Goal: Task Accomplishment & Management: Use online tool/utility

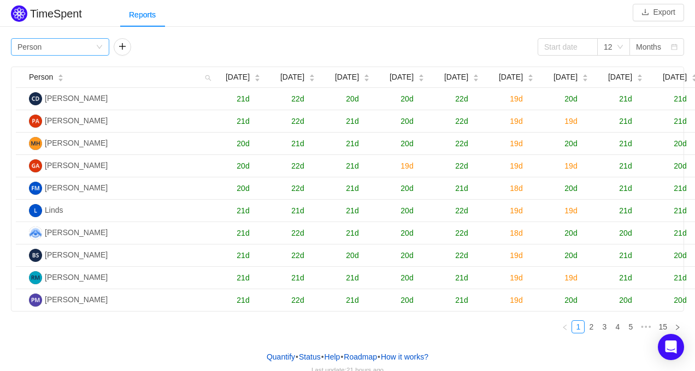
click at [105, 46] on div "Group by Person" at bounding box center [60, 46] width 98 height 17
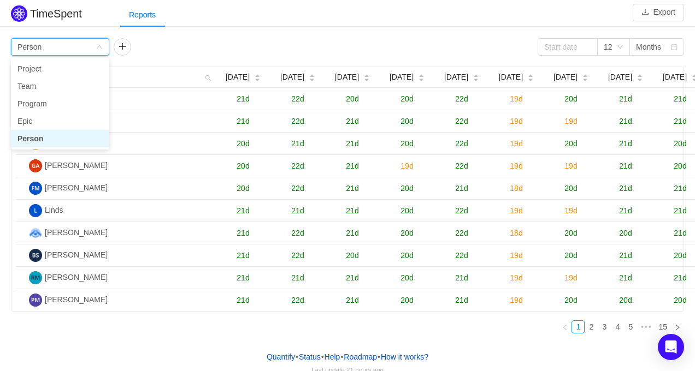
click at [105, 46] on div "Group by Person" at bounding box center [60, 46] width 98 height 17
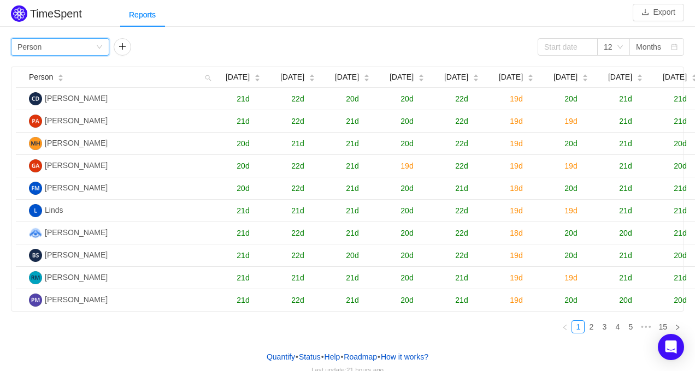
click at [105, 46] on div "Group by Person" at bounding box center [60, 46] width 98 height 17
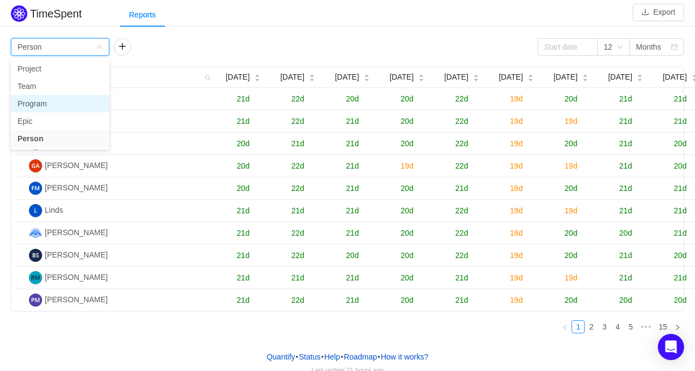
click at [94, 104] on li "Program" at bounding box center [60, 103] width 98 height 17
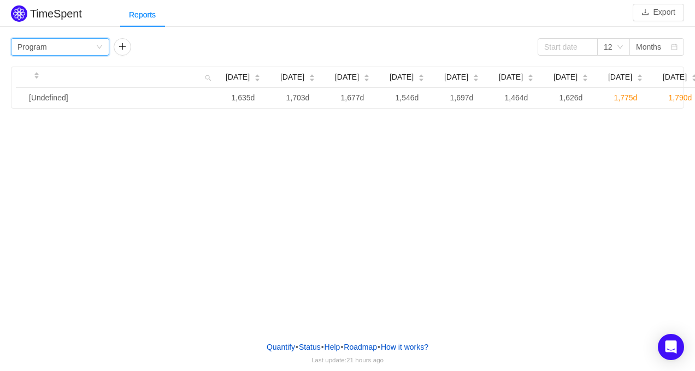
click at [84, 41] on div "Group by Program" at bounding box center [56, 47] width 78 height 16
click at [50, 125] on li "Epic" at bounding box center [60, 120] width 98 height 17
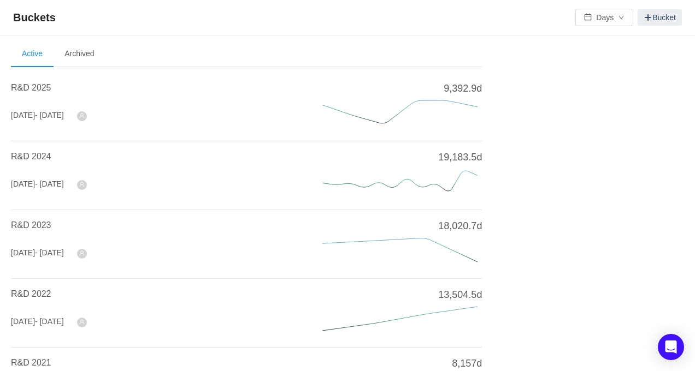
click at [38, 82] on h4 "R&D 2025" at bounding box center [153, 87] width 285 height 13
click at [32, 88] on span "R&D 2025" at bounding box center [31, 87] width 40 height 9
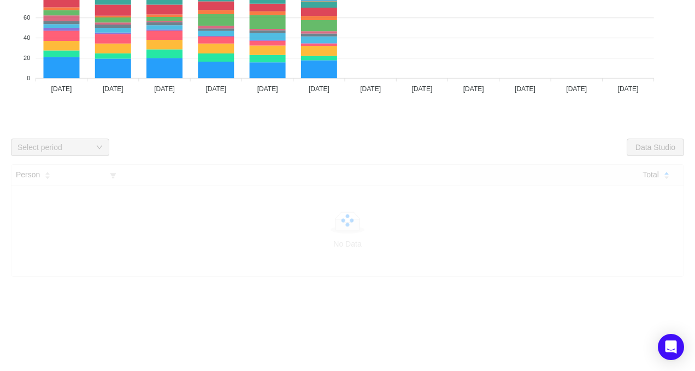
scroll to position [135, 0]
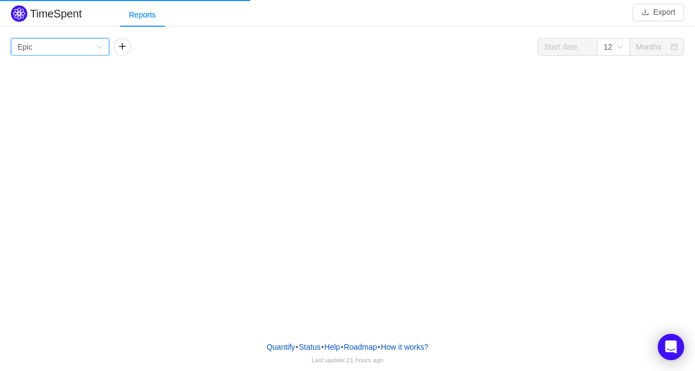
click at [95, 50] on div "Group by Epic" at bounding box center [56, 47] width 78 height 16
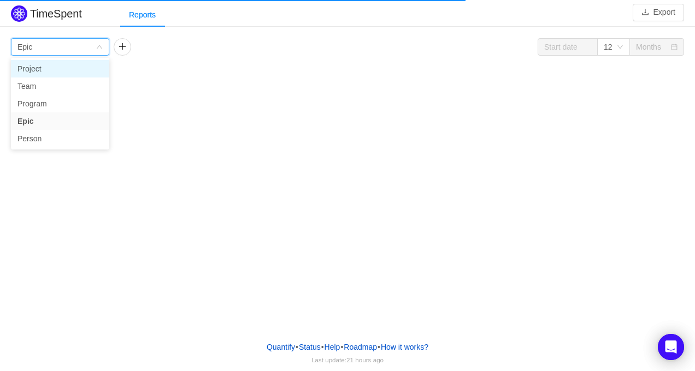
click at [83, 71] on li "Project" at bounding box center [60, 68] width 98 height 17
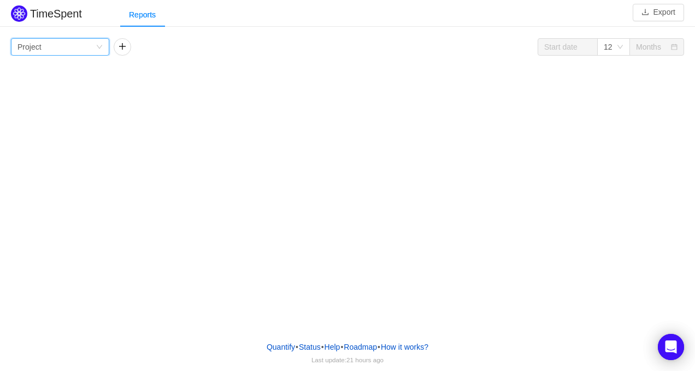
click at [108, 133] on div "TimeSpent Export Reports Group by Project 12 Months Project No Data" at bounding box center [347, 166] width 695 height 333
click at [98, 49] on icon "icon: down" at bounding box center [99, 47] width 7 height 7
click at [78, 88] on li "Team" at bounding box center [60, 86] width 98 height 17
click at [98, 44] on icon "icon: down" at bounding box center [99, 47] width 7 height 7
click at [68, 141] on li "Person" at bounding box center [60, 138] width 98 height 17
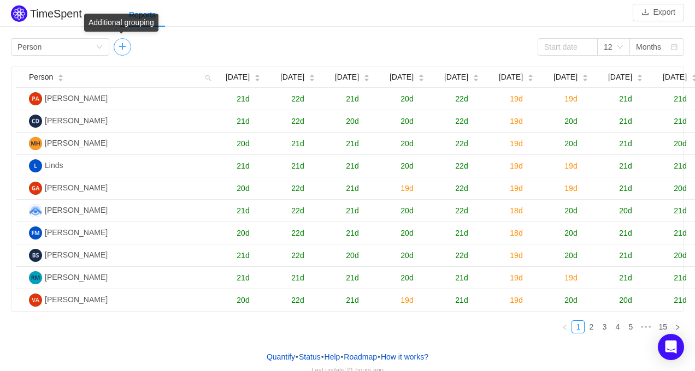
click at [122, 49] on button "button" at bounding box center [122, 46] width 17 height 17
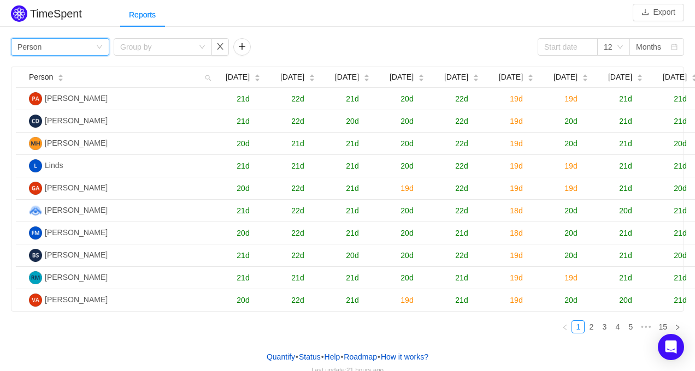
click at [85, 49] on div "Group by Person" at bounding box center [56, 47] width 78 height 16
click at [200, 59] on div "Group by Person Group by 12 Months Person Sep 2024 Oct 2024 Nov 2024 Dec 2024 J…" at bounding box center [347, 190] width 673 height 304
click at [175, 48] on div "Group by" at bounding box center [156, 47] width 73 height 11
click at [94, 51] on div "Group by Person" at bounding box center [56, 47] width 78 height 16
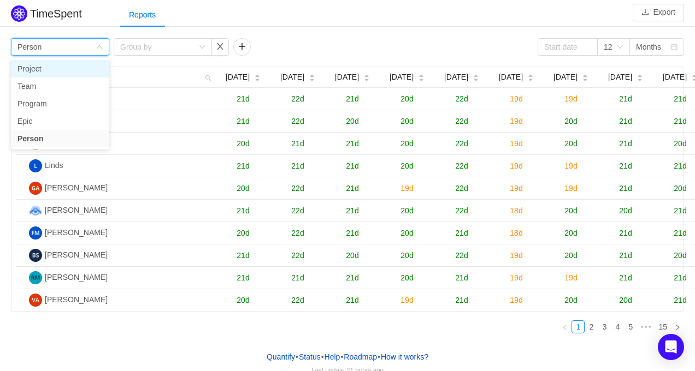
click at [75, 68] on li "Project" at bounding box center [60, 68] width 98 height 17
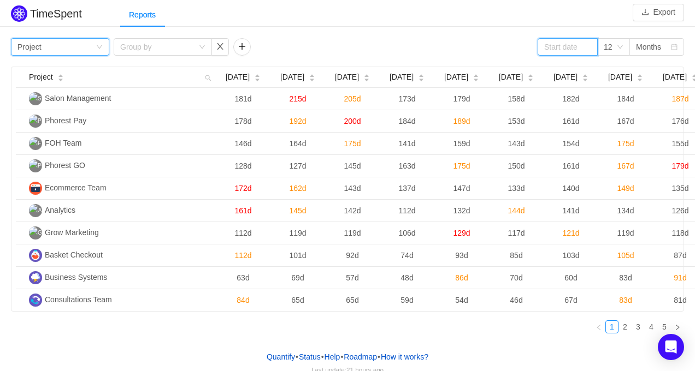
click at [564, 52] on input at bounding box center [567, 46] width 60 height 17
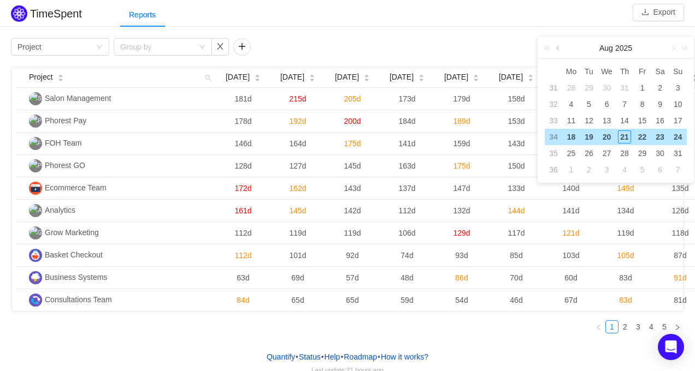
click at [558, 52] on link at bounding box center [559, 48] width 10 height 22
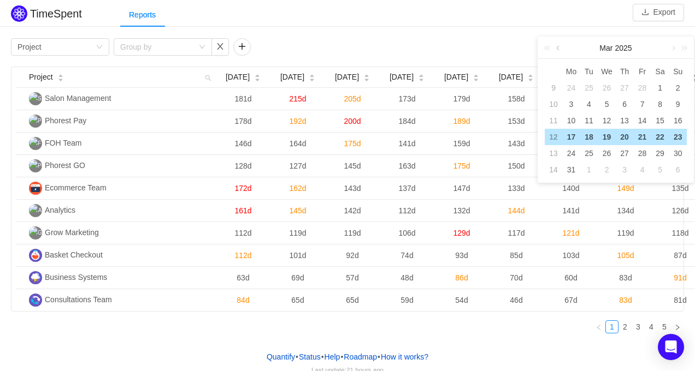
click at [558, 52] on link at bounding box center [559, 48] width 10 height 22
click at [607, 87] on div "1" at bounding box center [606, 87] width 13 height 13
type input "[DATE]"
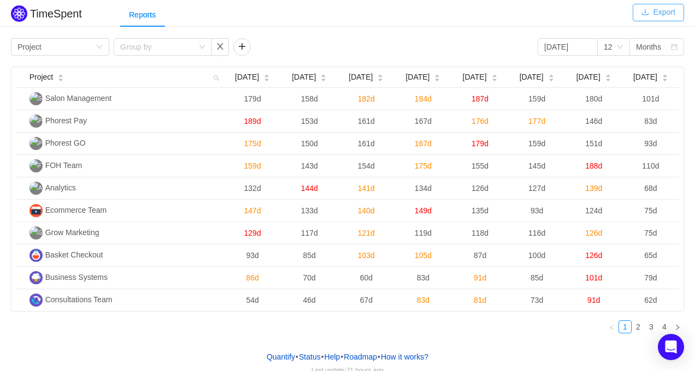
click at [655, 11] on button "Export" at bounding box center [657, 12] width 51 height 17
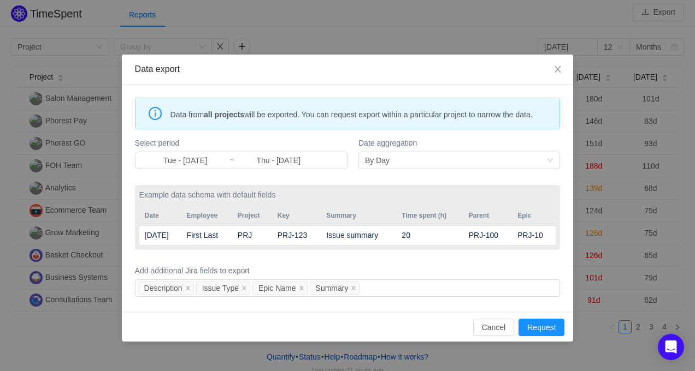
drag, startPoint x: 405, startPoint y: 189, endPoint x: 405, endPoint y: 183, distance: 6.0
click at [405, 188] on form "Select period Tue - Jul 01, 2025 ~ Thu - Jul 31, 2025 Date aggregation By Day E…" at bounding box center [347, 217] width 425 height 164
click at [405, 169] on div "By Day" at bounding box center [455, 160] width 181 height 16
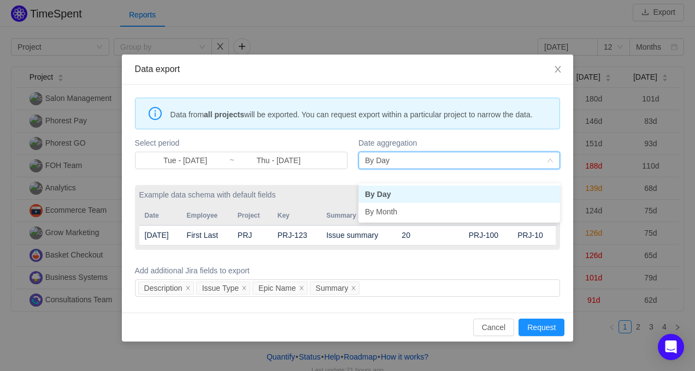
click at [405, 169] on div "By Day" at bounding box center [455, 160] width 181 height 16
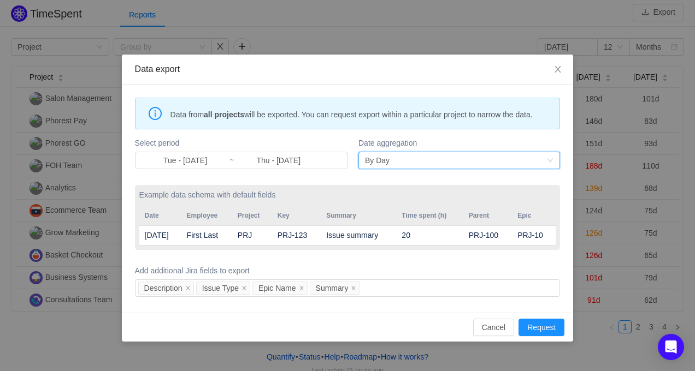
click at [318, 246] on td "PRJ-123" at bounding box center [296, 236] width 49 height 20
click at [559, 70] on icon "icon: close" at bounding box center [558, 69] width 6 height 7
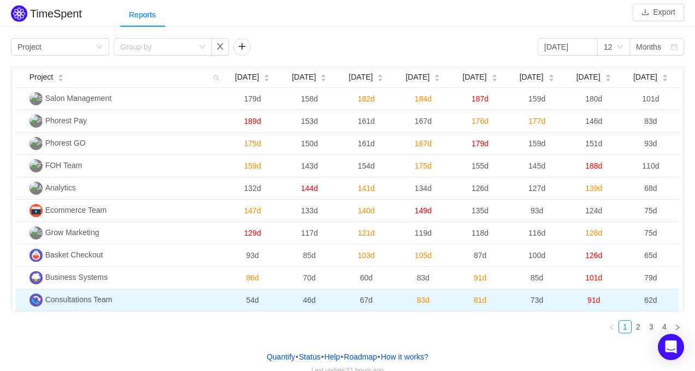
click at [89, 296] on span "Consultations Team" at bounding box center [78, 299] width 67 height 9
click at [84, 307] on td "Consultations Team" at bounding box center [124, 300] width 199 height 22
click at [34, 299] on img at bounding box center [35, 300] width 13 height 13
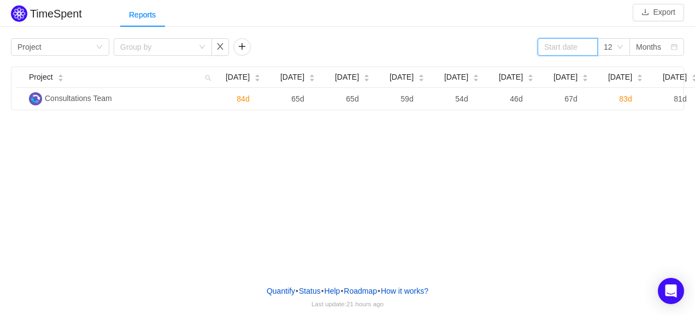
click at [590, 54] on input at bounding box center [567, 46] width 60 height 17
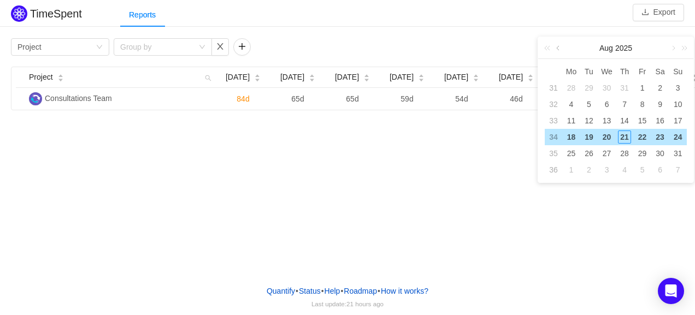
click at [558, 49] on link at bounding box center [559, 48] width 10 height 22
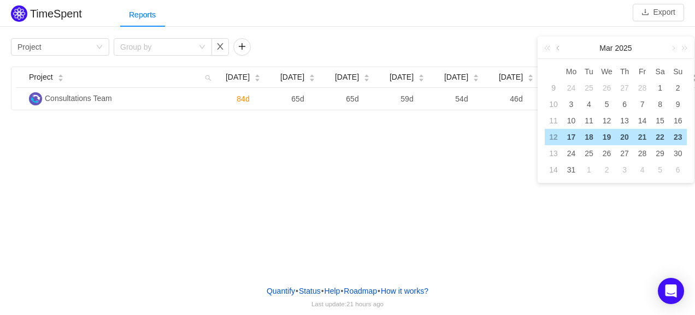
click at [558, 49] on link at bounding box center [559, 48] width 10 height 22
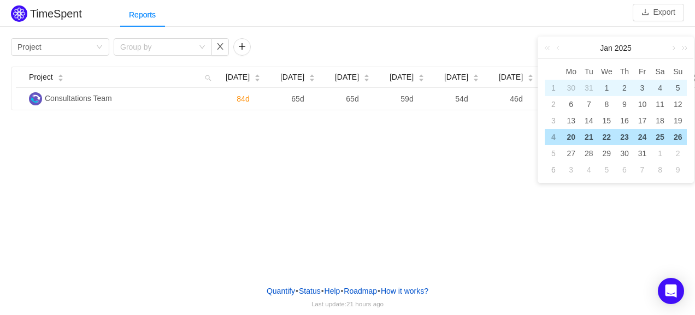
click at [604, 86] on div "1" at bounding box center [606, 87] width 13 height 13
type input "2025-01-01"
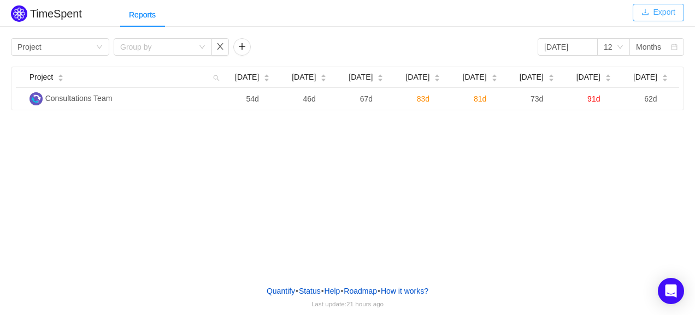
click at [656, 16] on button "Export" at bounding box center [657, 12] width 51 height 17
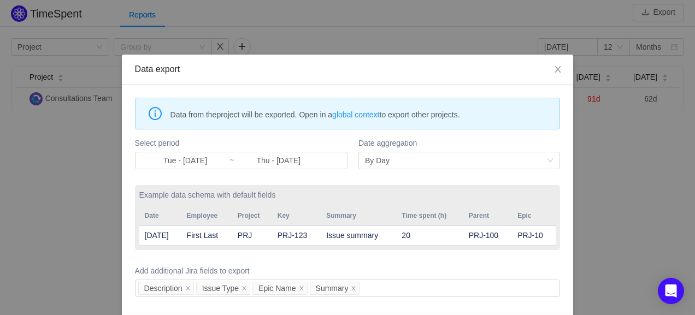
scroll to position [40, 0]
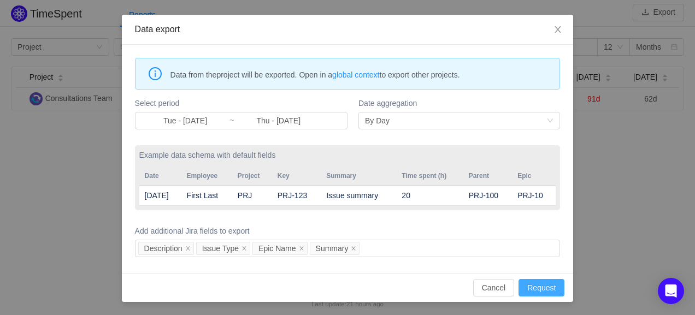
click at [543, 292] on button "Request" at bounding box center [541, 287] width 46 height 17
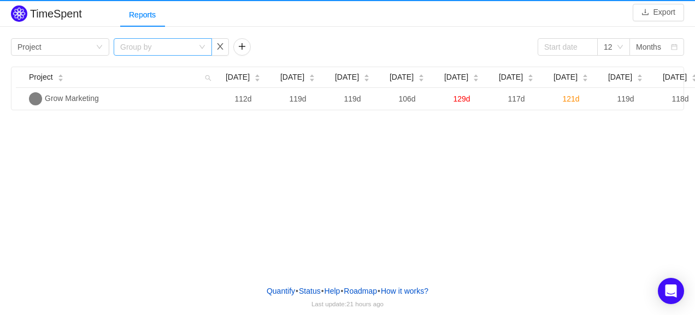
click at [169, 48] on div "Group by" at bounding box center [156, 47] width 73 height 11
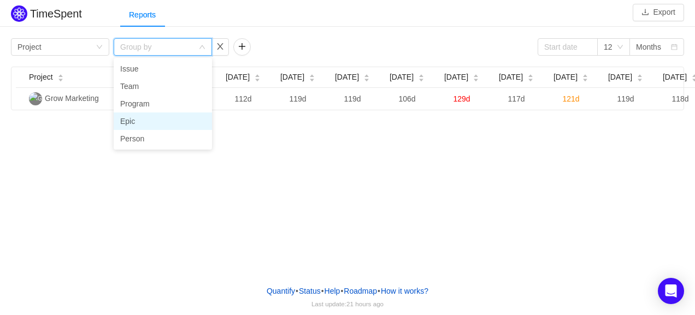
click at [149, 126] on li "Epic" at bounding box center [163, 120] width 98 height 17
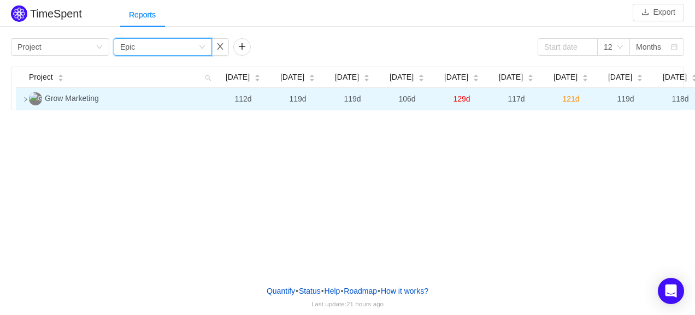
click at [24, 102] on icon "icon: right" at bounding box center [25, 99] width 5 height 5
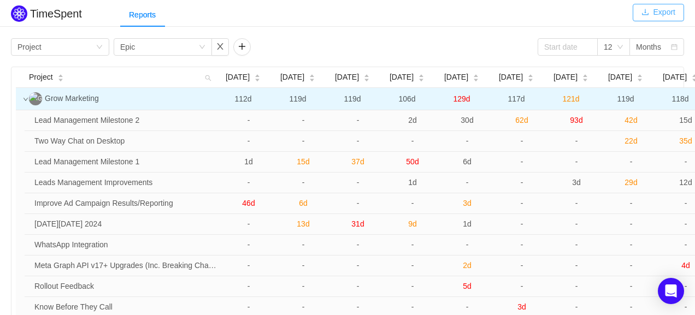
click at [655, 12] on button "Export" at bounding box center [657, 12] width 51 height 17
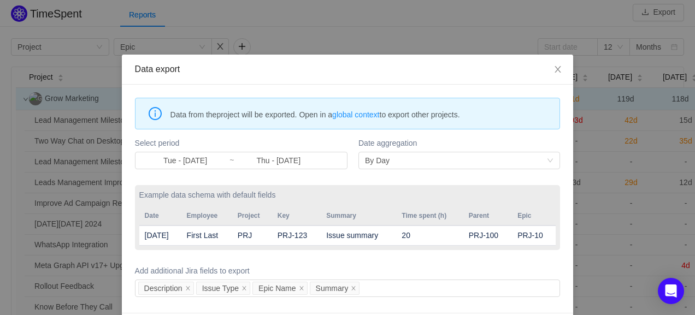
scroll to position [40, 0]
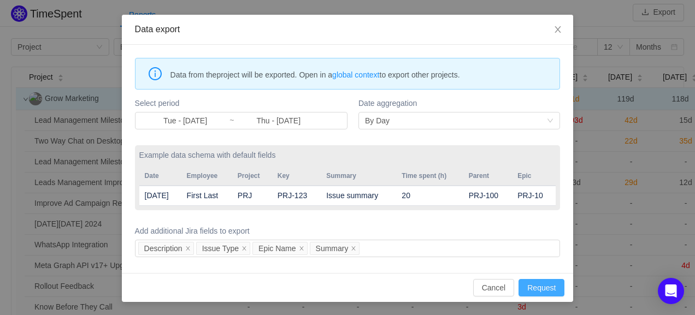
click at [528, 291] on button "Request" at bounding box center [541, 287] width 46 height 17
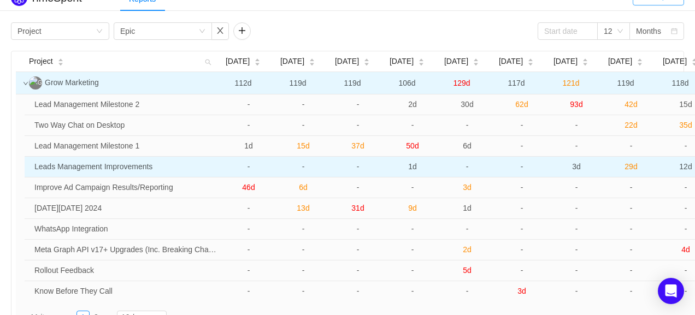
scroll to position [0, 0]
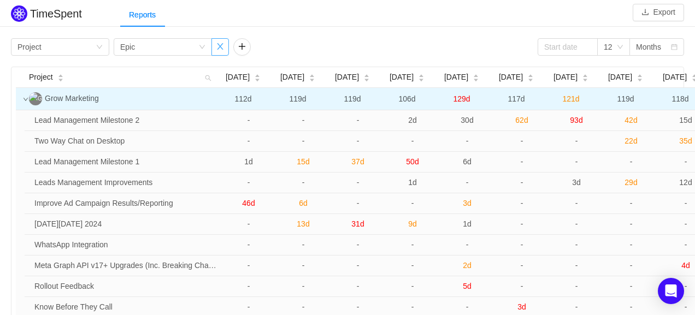
click at [218, 48] on button "button" at bounding box center [219, 46] width 17 height 17
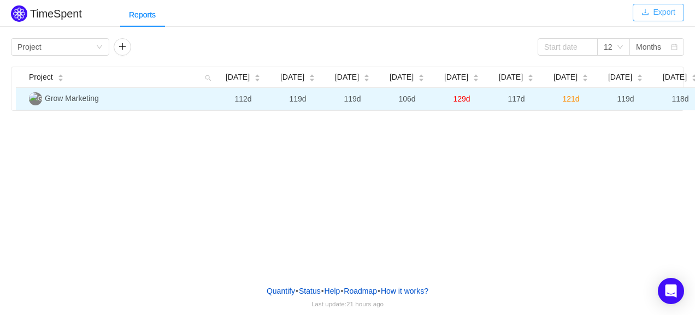
click at [662, 17] on button "Export" at bounding box center [657, 12] width 51 height 17
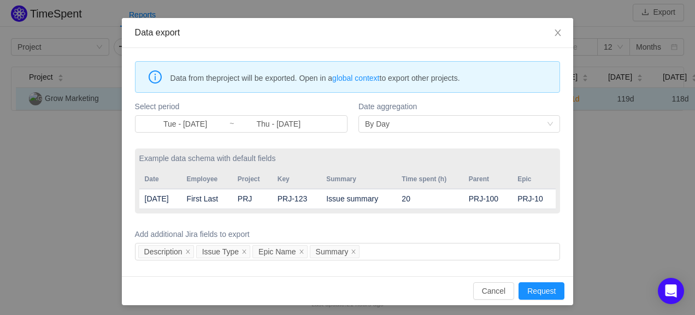
scroll to position [40, 0]
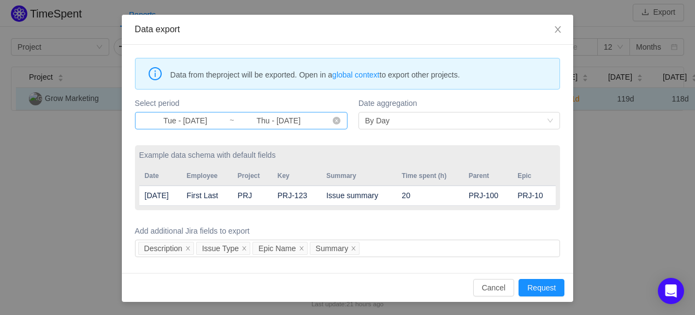
click at [185, 123] on input "Tue - [DATE]" at bounding box center [185, 121] width 88 height 12
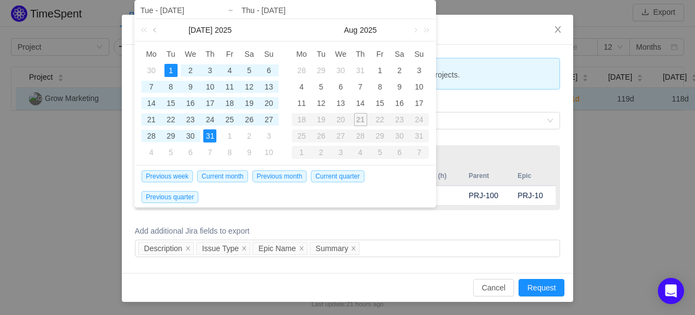
click at [153, 29] on link at bounding box center [156, 30] width 10 height 22
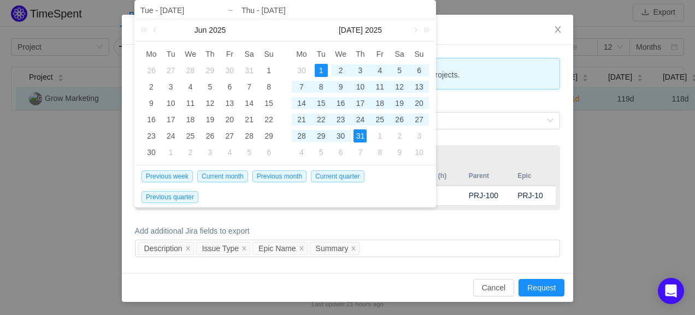
click at [164, 14] on input "Tue - [DATE]" at bounding box center [209, 10] width 139 height 13
click at [157, 24] on link at bounding box center [156, 30] width 10 height 22
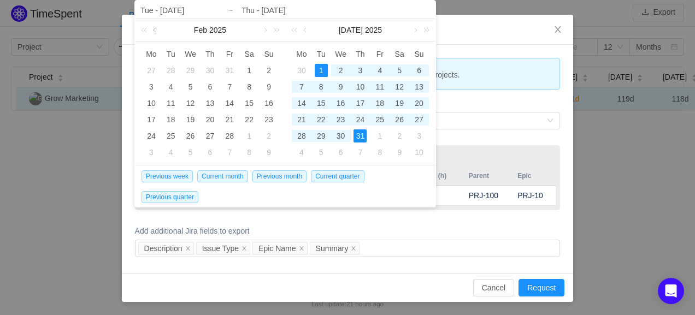
click at [157, 24] on link at bounding box center [156, 30] width 10 height 22
click at [188, 70] on div "1" at bounding box center [190, 70] width 13 height 13
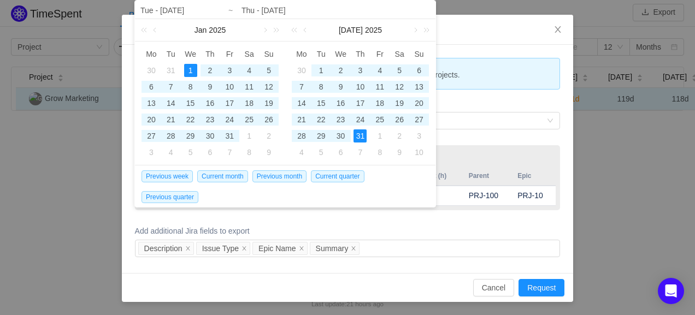
click at [366, 133] on td "31" at bounding box center [361, 136] width 20 height 16
type input "Wed - Jan 01, 2025"
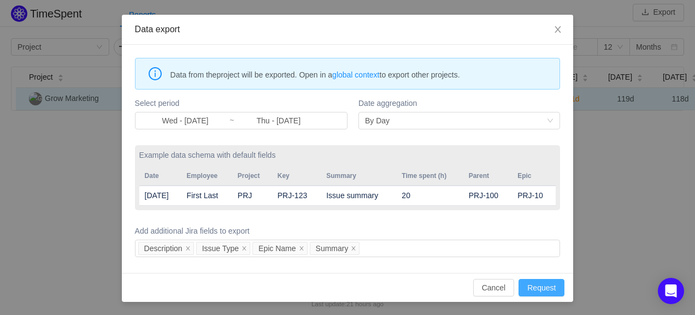
click at [549, 292] on button "Request" at bounding box center [541, 287] width 46 height 17
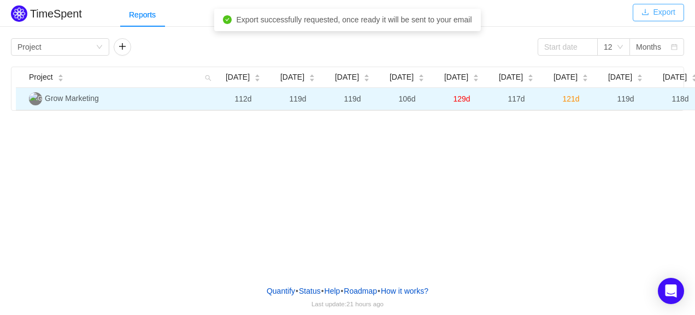
scroll to position [0, 0]
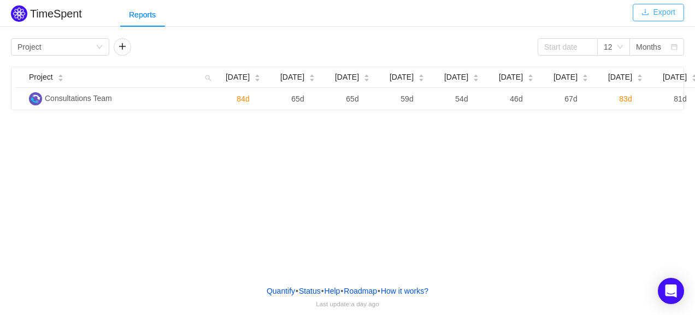
click at [672, 11] on button "Export" at bounding box center [657, 12] width 51 height 17
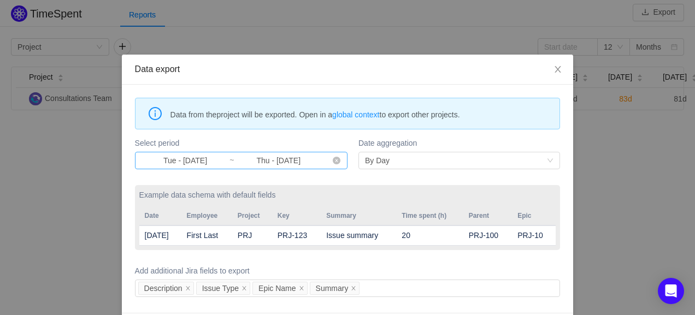
click at [186, 159] on input "Tue - [DATE]" at bounding box center [185, 161] width 88 height 12
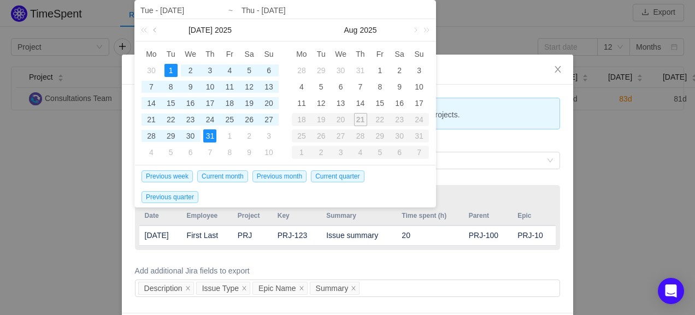
click at [158, 29] on link at bounding box center [156, 30] width 10 height 22
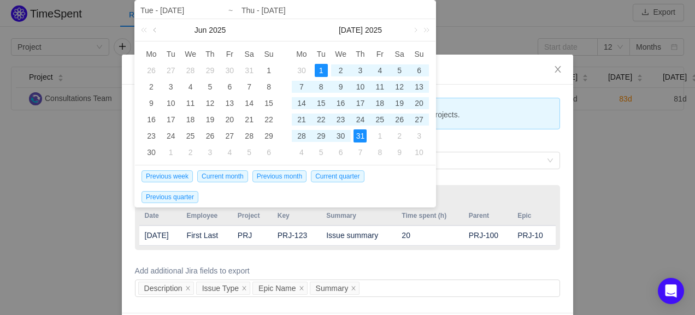
click at [158, 29] on link at bounding box center [156, 30] width 10 height 22
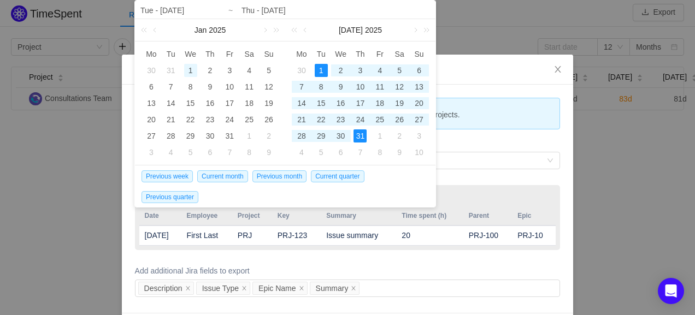
click at [187, 67] on div "1" at bounding box center [190, 70] width 13 height 13
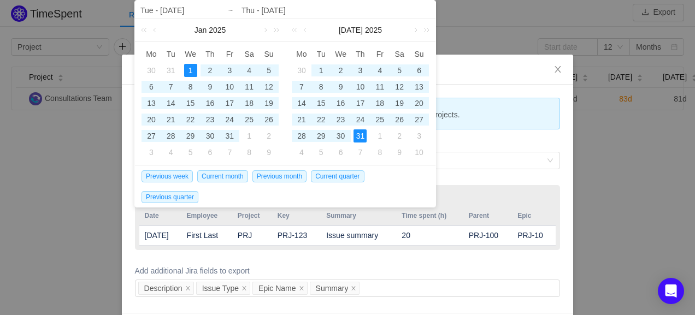
click at [360, 133] on div "31" at bounding box center [359, 135] width 13 height 13
type input "Wed - [DATE]"
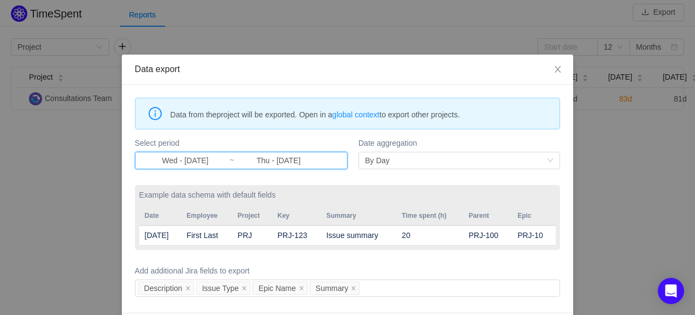
scroll to position [40, 0]
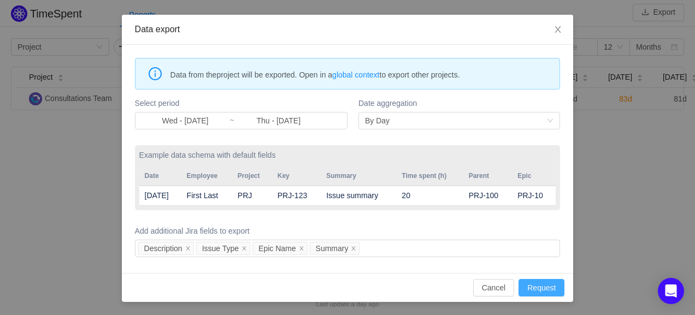
click at [536, 290] on button "Request" at bounding box center [541, 287] width 46 height 17
